Goal: Task Accomplishment & Management: Use online tool/utility

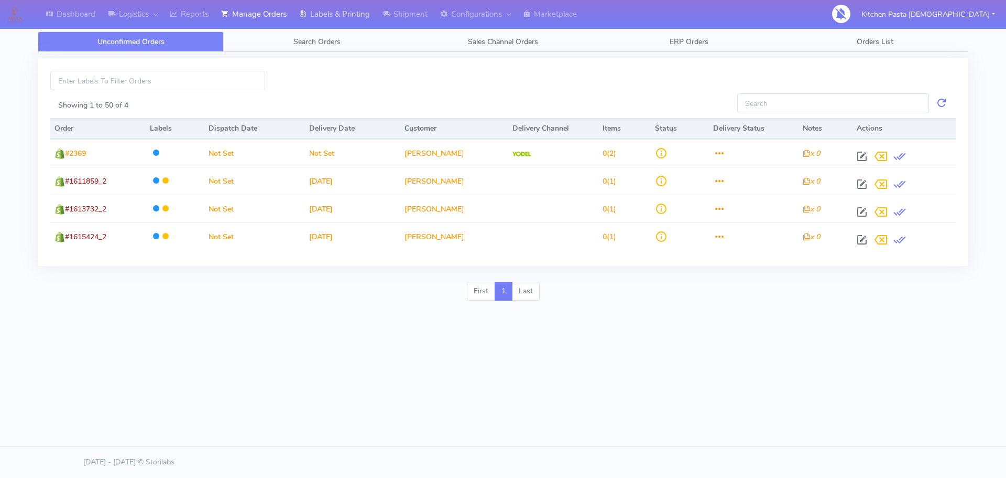
click at [326, 14] on link "Labels & Printing" at bounding box center [334, 14] width 83 height 29
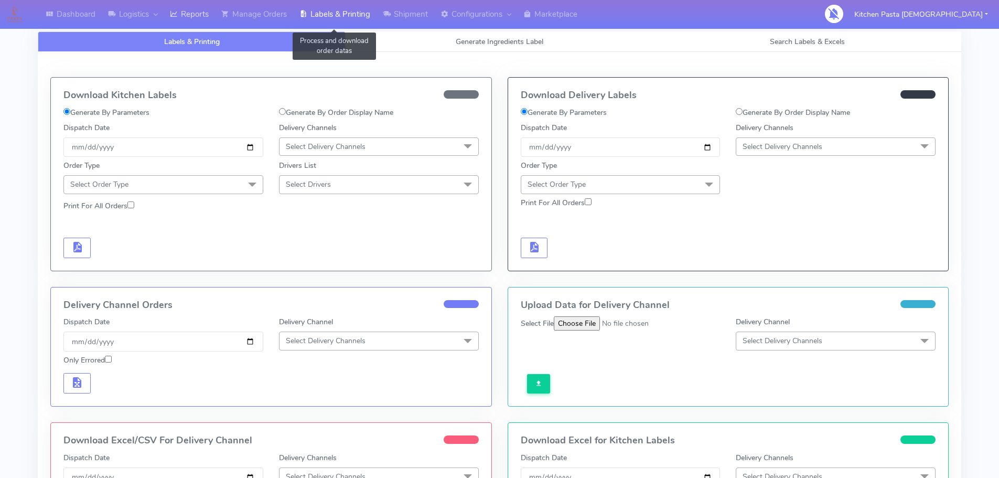
click at [193, 15] on link "Reports" at bounding box center [189, 14] width 51 height 29
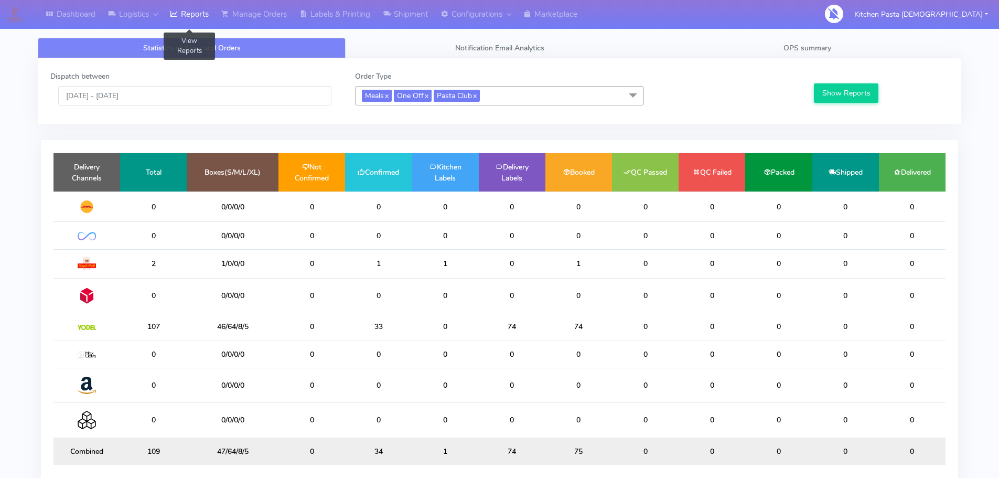
click at [164, 0] on link "Reports" at bounding box center [189, 14] width 51 height 29
click at [252, 18] on link "Manage Orders" at bounding box center [254, 14] width 78 height 29
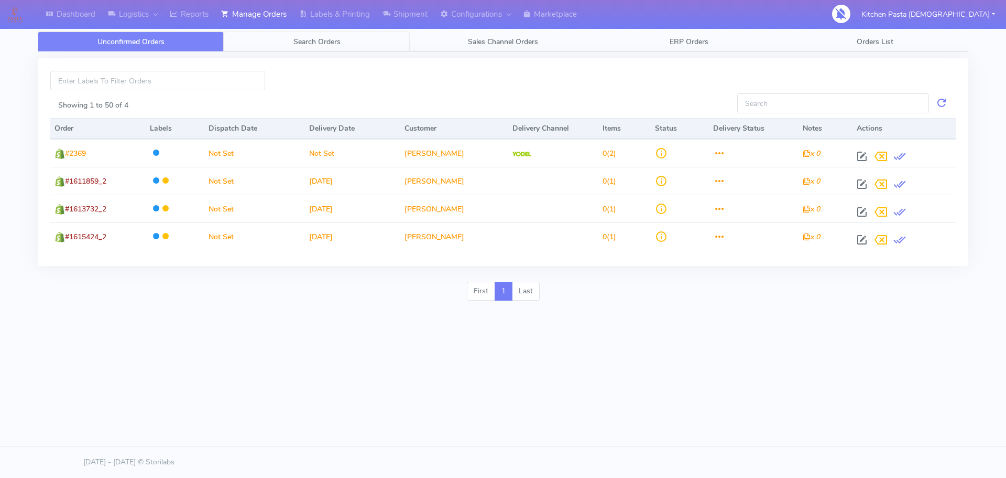
click at [348, 46] on link "Search Orders" at bounding box center [317, 41] width 186 height 20
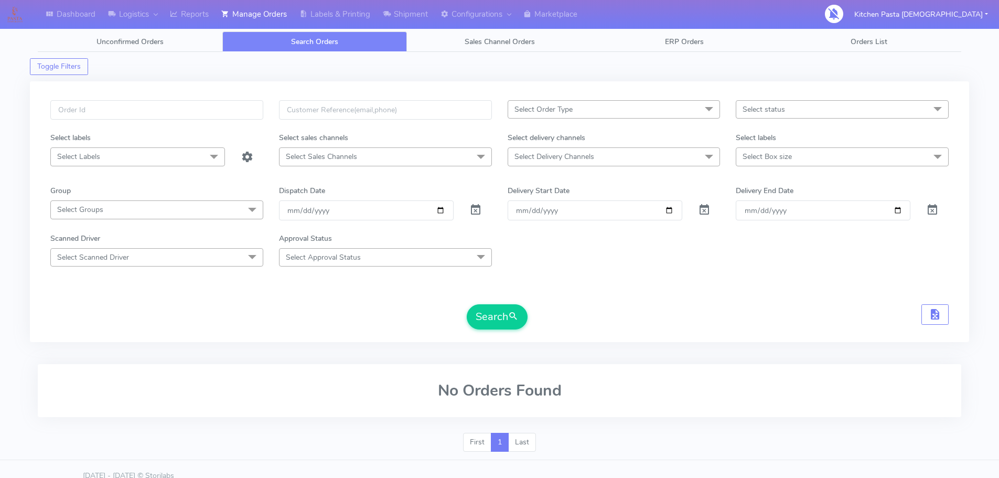
click at [755, 103] on span "Select status" at bounding box center [841, 109] width 213 height 18
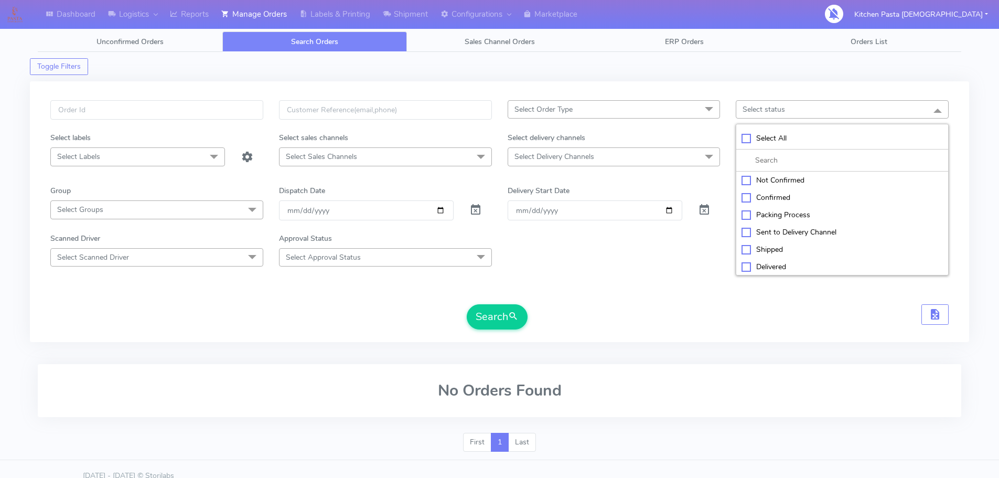
click at [560, 127] on div "Select Order Type Select All MEALS ATAVI One Off Pasta Club Gift Kit Event Unkn…" at bounding box center [614, 116] width 229 height 32
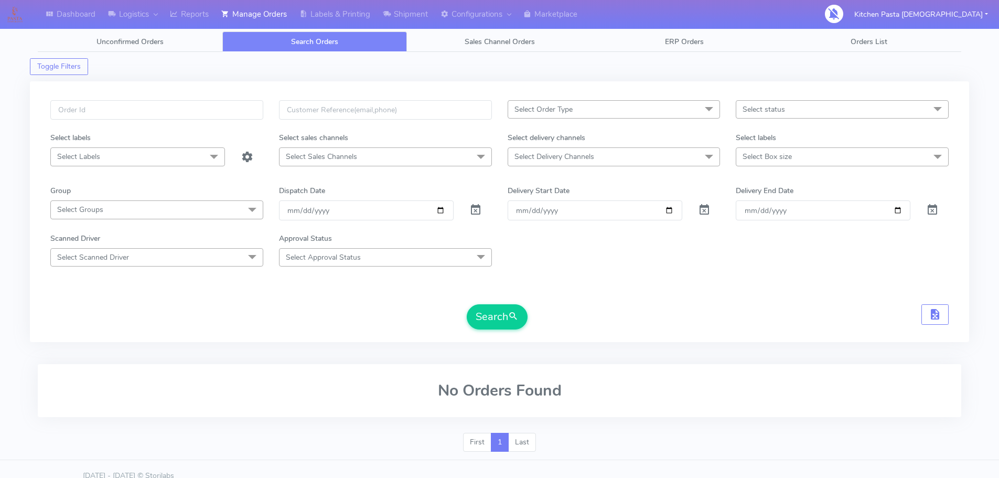
click at [567, 112] on span "Select Order Type" at bounding box center [543, 109] width 58 height 10
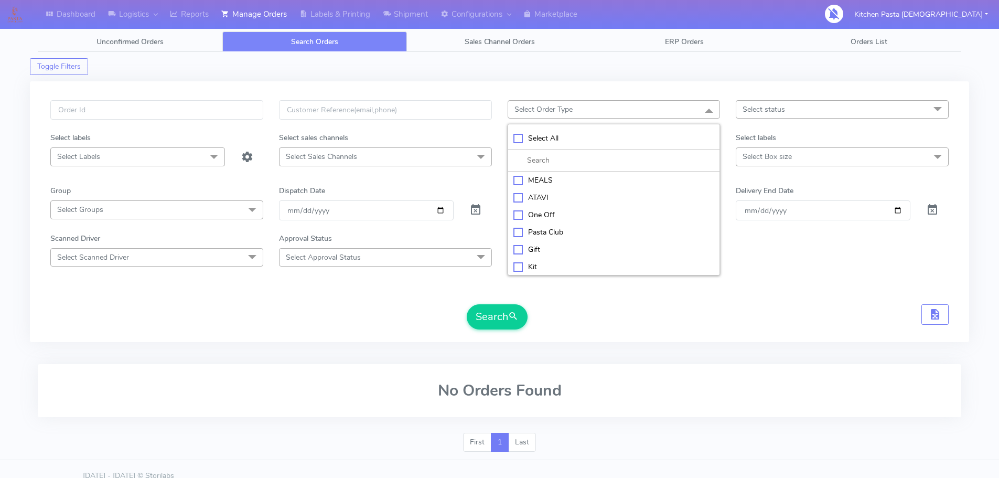
click at [541, 180] on div "MEALS" at bounding box center [613, 180] width 201 height 11
checkbox input "true"
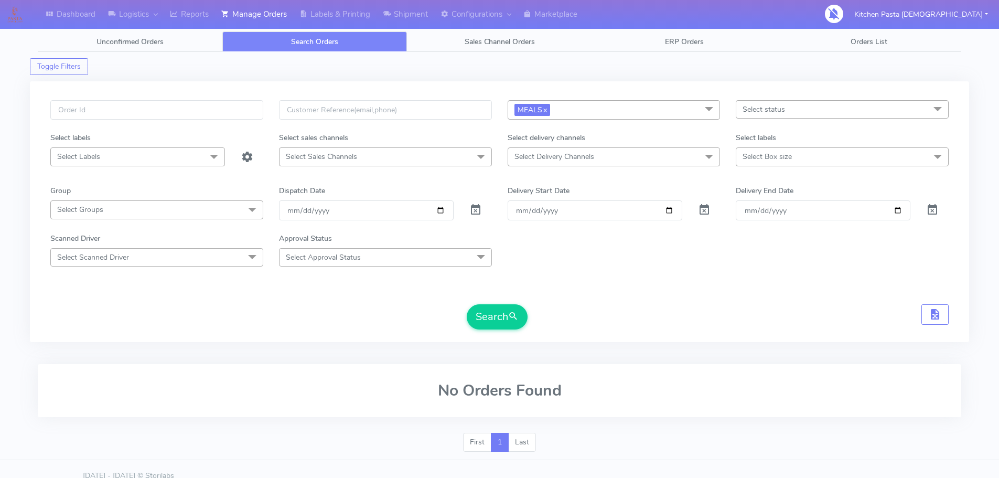
click at [773, 152] on span "Select Box size" at bounding box center [766, 156] width 49 height 10
click at [754, 281] on div "Large" at bounding box center [841, 279] width 201 height 11
checkbox input "true"
click at [499, 311] on button "Search" at bounding box center [497, 317] width 61 height 25
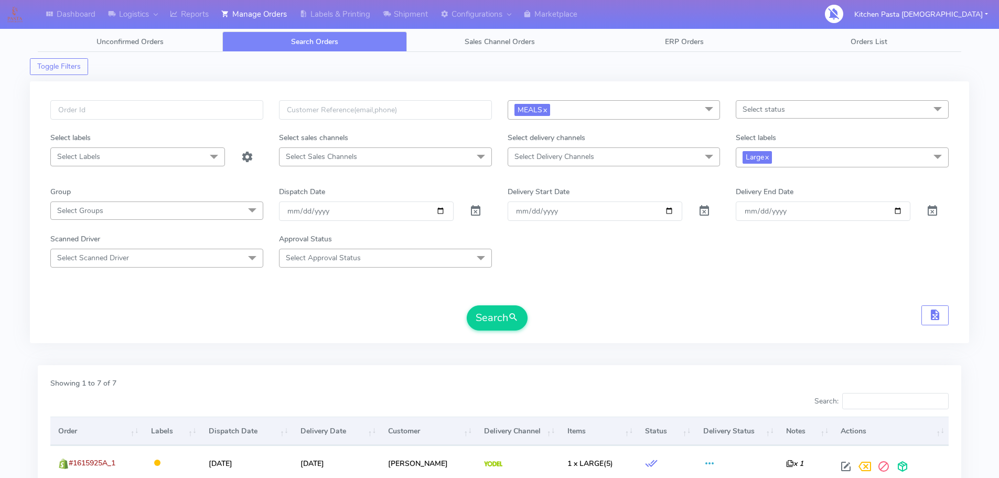
click at [779, 165] on span "Large x" at bounding box center [841, 156] width 213 height 19
click at [752, 297] on div "Mega" at bounding box center [841, 298] width 201 height 11
checkbox input "true"
click at [763, 276] on div "Large" at bounding box center [841, 280] width 201 height 11
checkbox input "false"
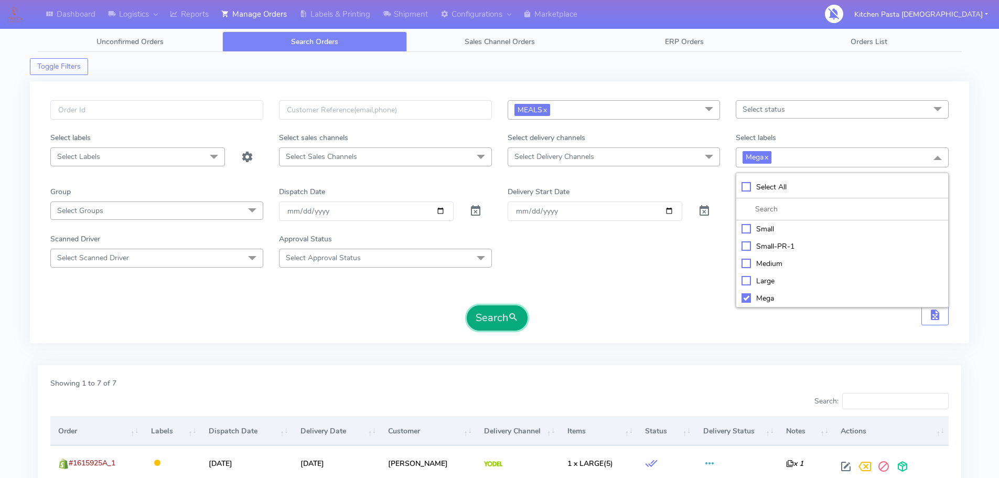
click at [506, 310] on button "Search" at bounding box center [497, 317] width 61 height 25
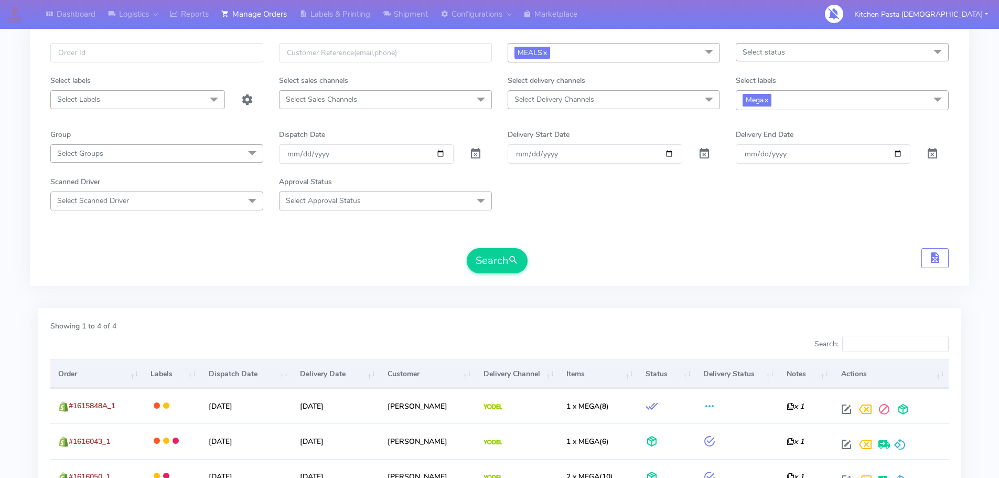
scroll to position [52, 0]
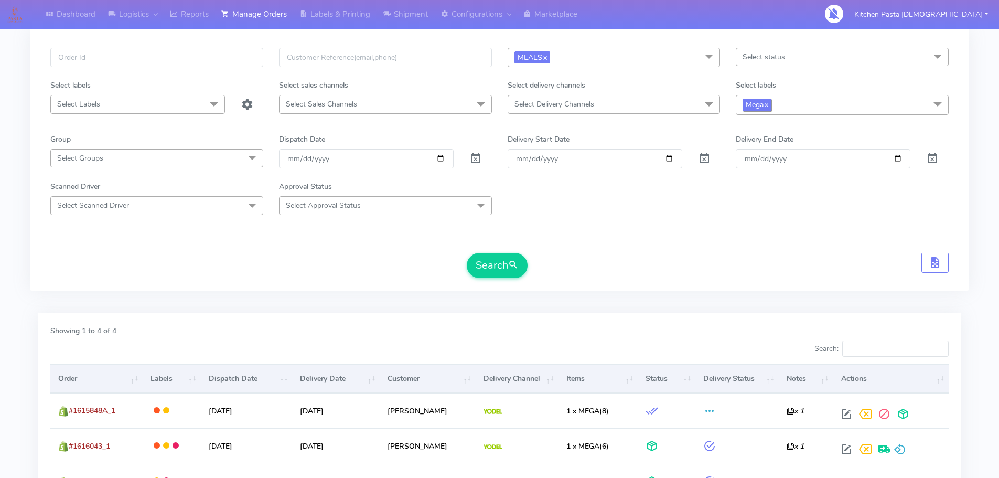
click at [765, 102] on span "Mega x" at bounding box center [756, 105] width 29 height 12
click at [765, 212] on div "Medium" at bounding box center [841, 210] width 201 height 11
click at [764, 208] on div "Medium" at bounding box center [841, 210] width 201 height 11
checkbox input "false"
click at [761, 178] on div "Small" at bounding box center [841, 176] width 201 height 11
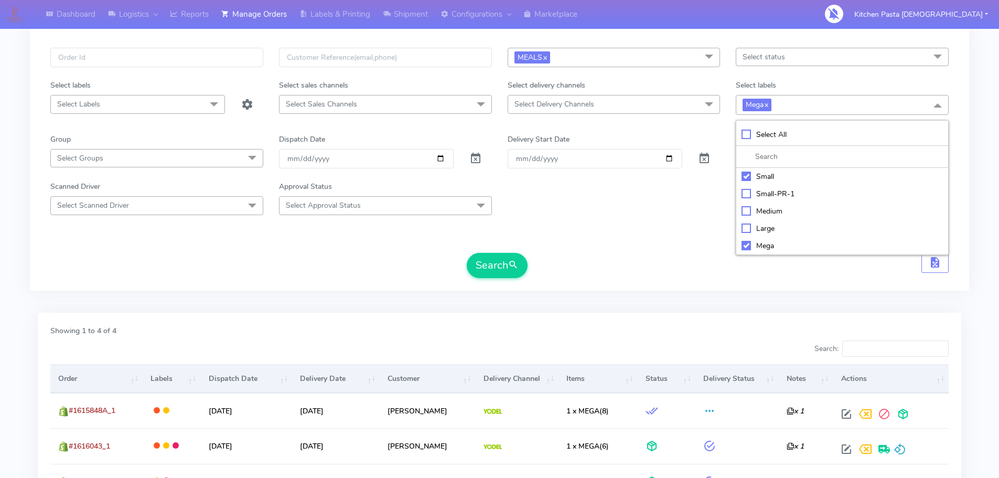
checkbox input "true"
click at [753, 245] on div "Mega" at bounding box center [841, 245] width 201 height 11
checkbox input "false"
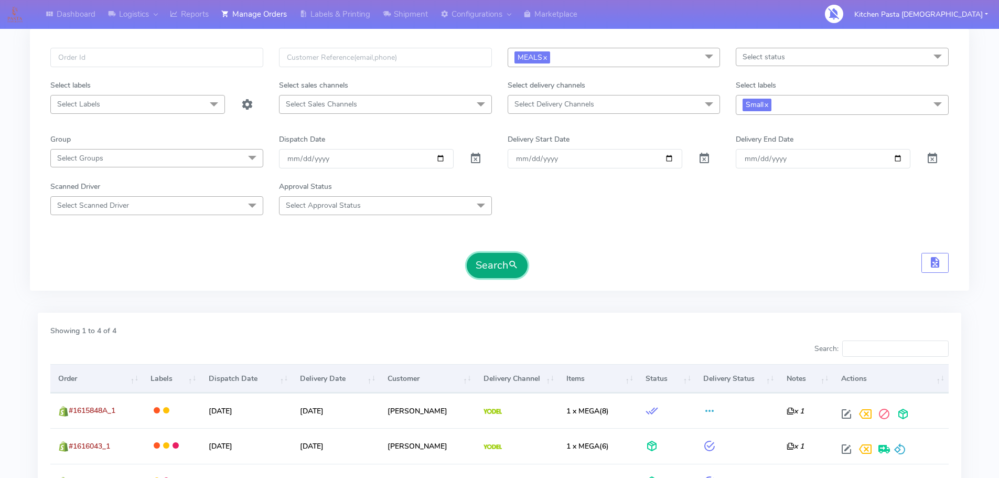
click at [506, 271] on button "Search" at bounding box center [497, 265] width 61 height 25
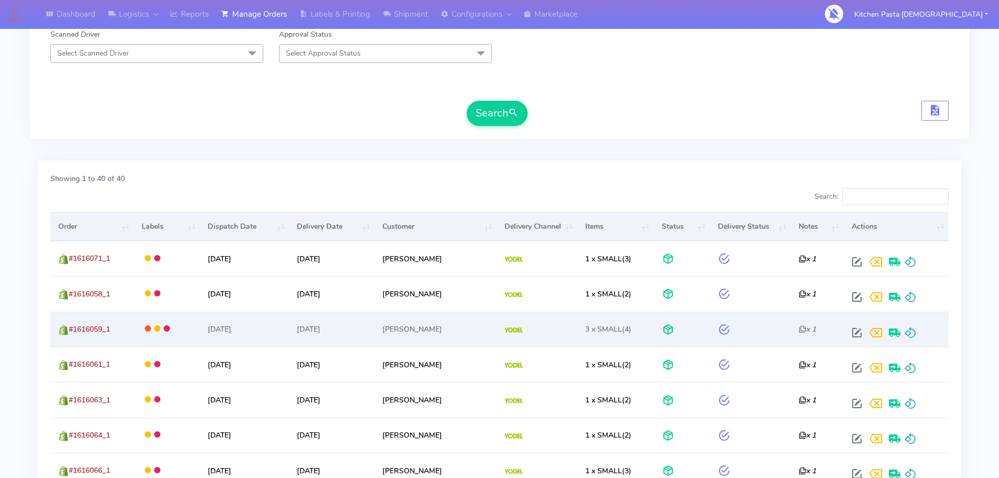
scroll to position [224, 0]
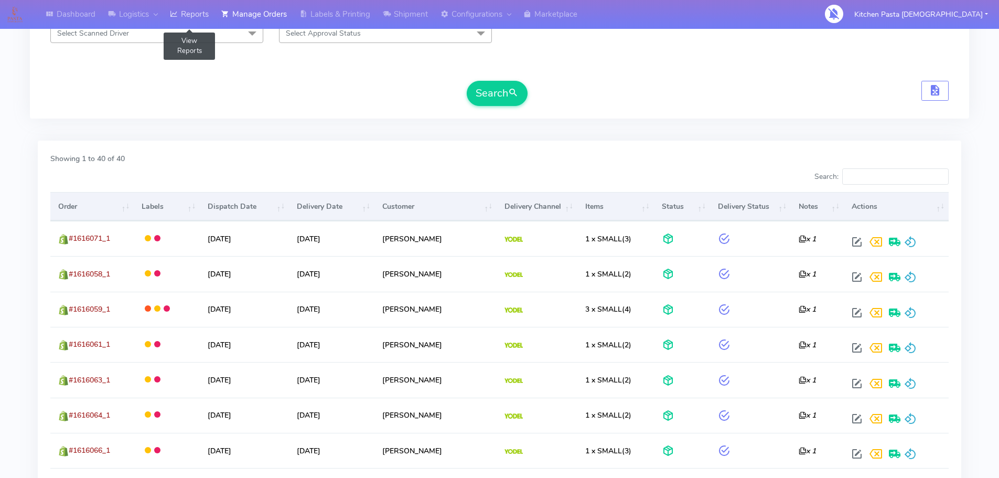
click at [198, 9] on link "Reports" at bounding box center [189, 14] width 51 height 29
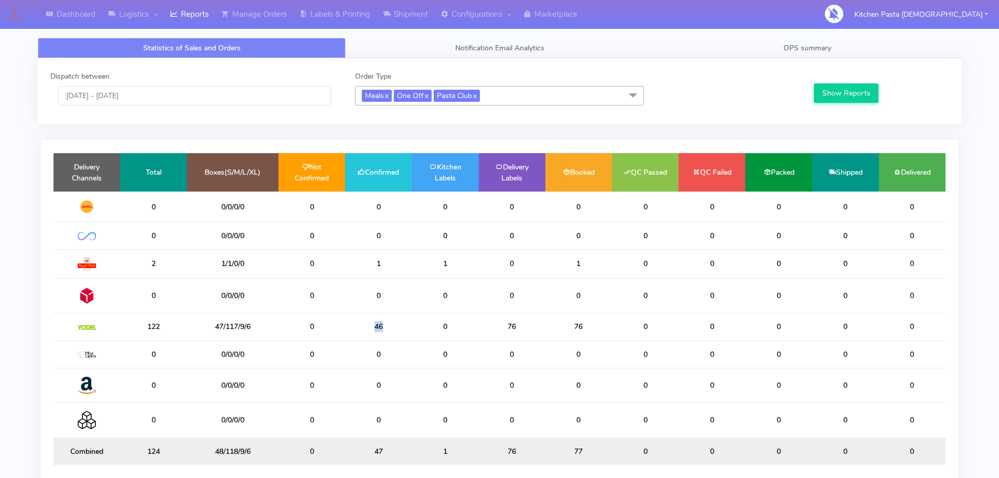
drag, startPoint x: 382, startPoint y: 329, endPoint x: 371, endPoint y: 332, distance: 11.1
click at [371, 332] on td "46" at bounding box center [378, 326] width 67 height 27
drag, startPoint x: 389, startPoint y: 264, endPoint x: 368, endPoint y: 259, distance: 22.0
click at [368, 259] on td "1" at bounding box center [378, 263] width 67 height 29
click at [405, 270] on td "1" at bounding box center [378, 263] width 67 height 29
